Goal: Check status: Check status

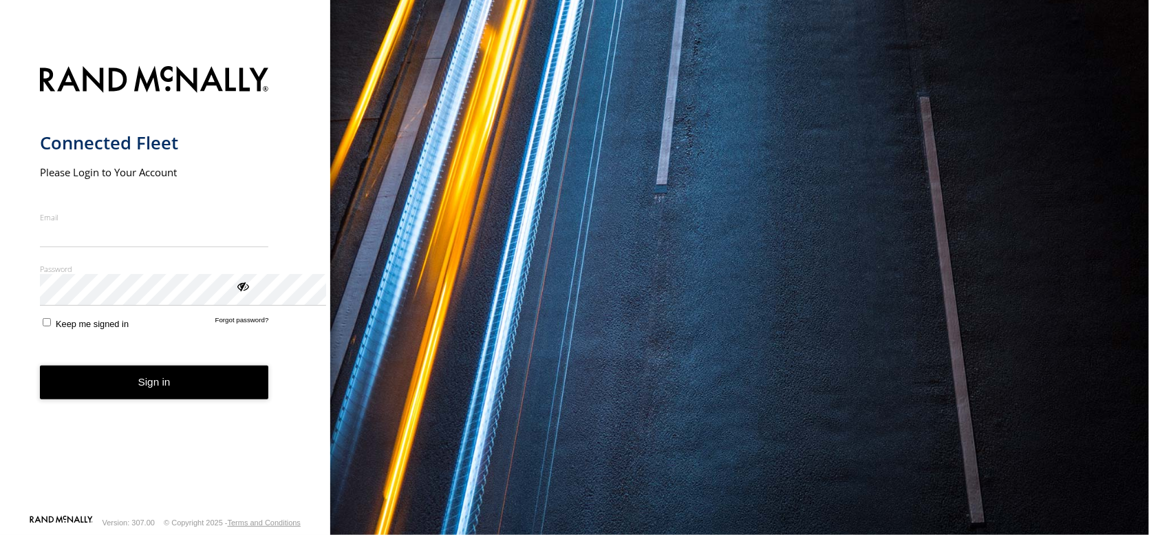
type input "**********"
click at [209, 399] on button "Sign in" at bounding box center [154, 382] width 229 height 34
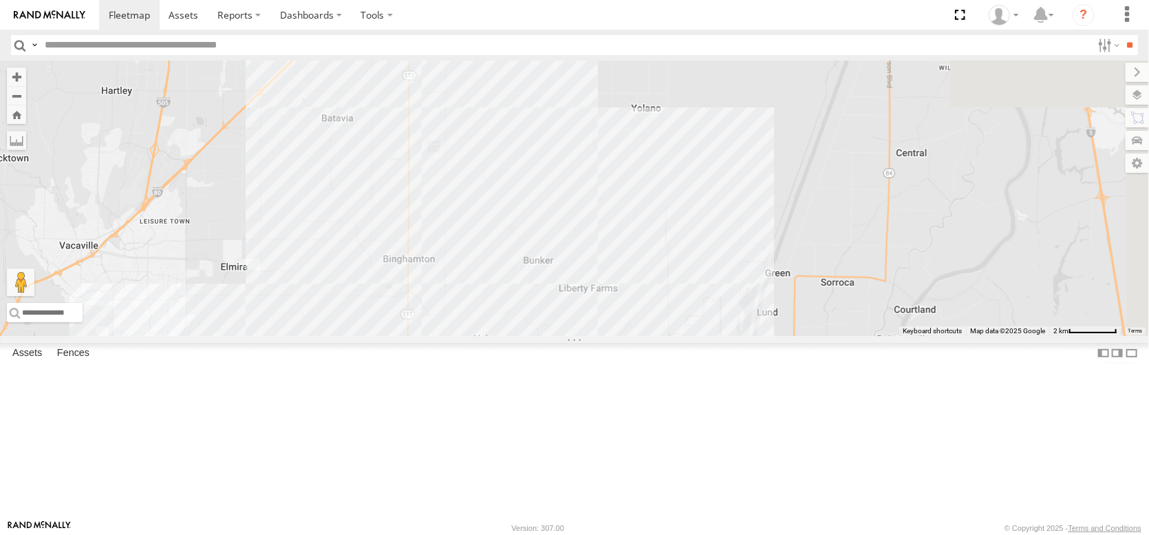
drag, startPoint x: 675, startPoint y: 143, endPoint x: 460, endPoint y: 406, distance: 339.8
click at [460, 336] on div "FRONTLOADER JD344H PT2412 PT2401 PT2406 AL2129 AL2367 AL2359 6" at bounding box center [574, 198] width 1149 height 275
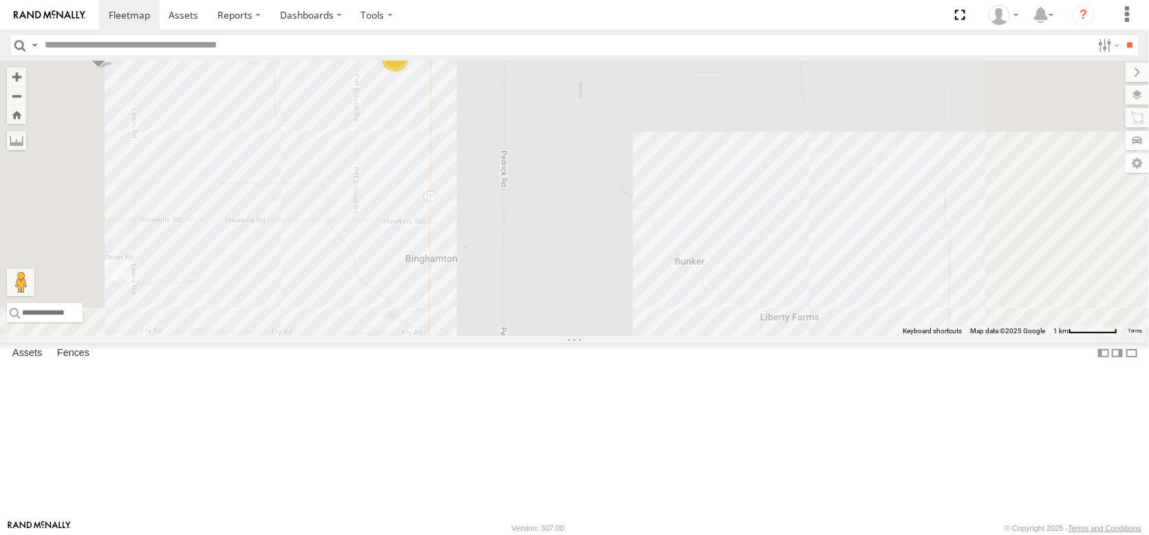
click at [409, 72] on div "4" at bounding box center [395, 58] width 28 height 28
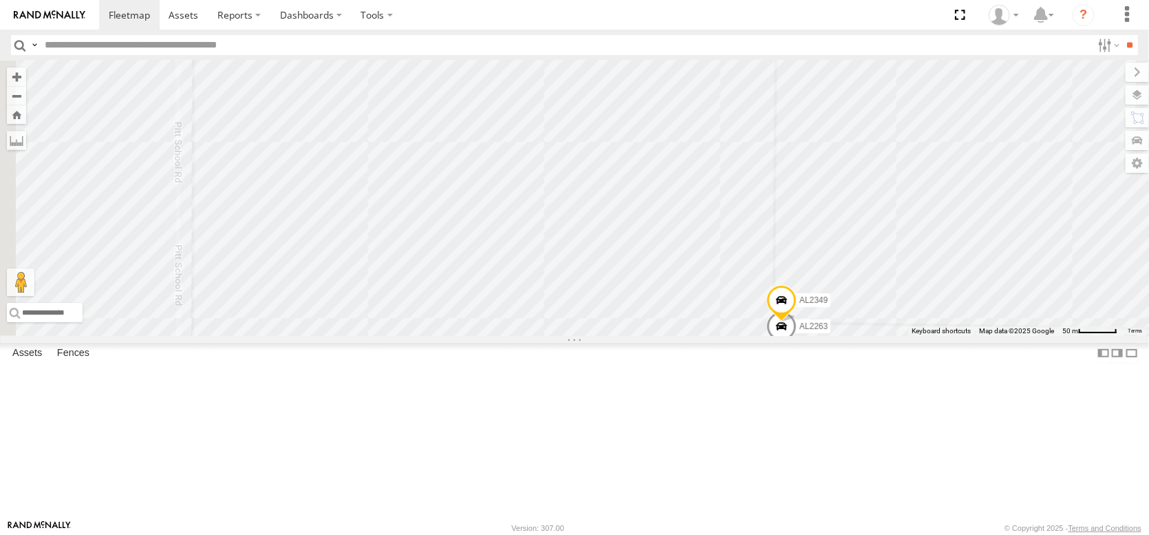
drag, startPoint x: 523, startPoint y: 183, endPoint x: 889, endPoint y: 416, distance: 434.0
click at [892, 336] on div "FRONTLOADER JD344H PT2412 PT2401 AL2329 AL2337 AL2288 AL2250 PT2421 AL2384 AL22…" at bounding box center [574, 198] width 1149 height 275
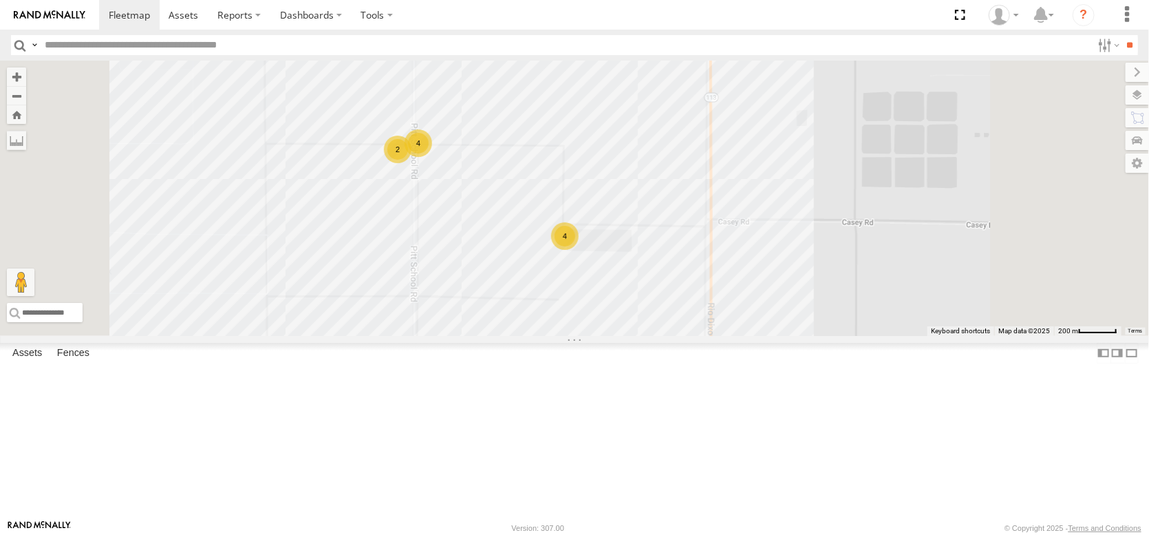
click at [432, 157] on div "4" at bounding box center [419, 143] width 28 height 28
